Goal: Information Seeking & Learning: Learn about a topic

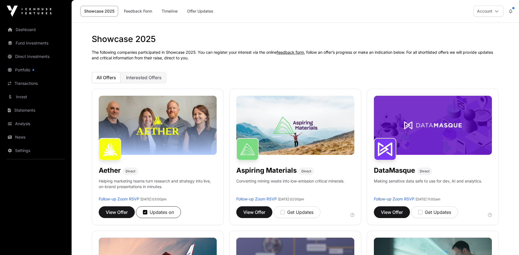
scroll to position [406, 0]
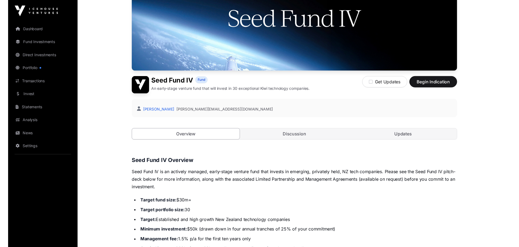
scroll to position [80, 0]
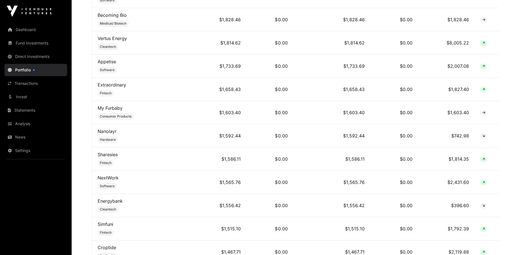
scroll to position [848, 0]
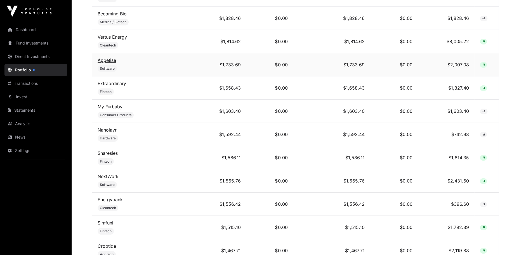
click at [115, 62] on link "Appetise" at bounding box center [107, 60] width 18 height 6
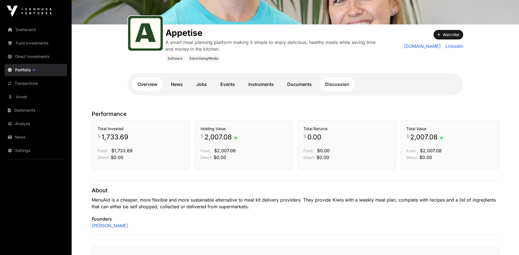
scroll to position [95, 0]
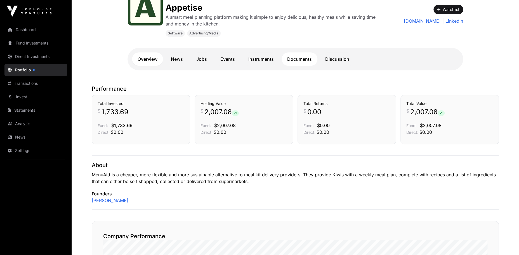
click at [294, 57] on link "Documents" at bounding box center [300, 58] width 36 height 13
